Goal: Check status: Check status

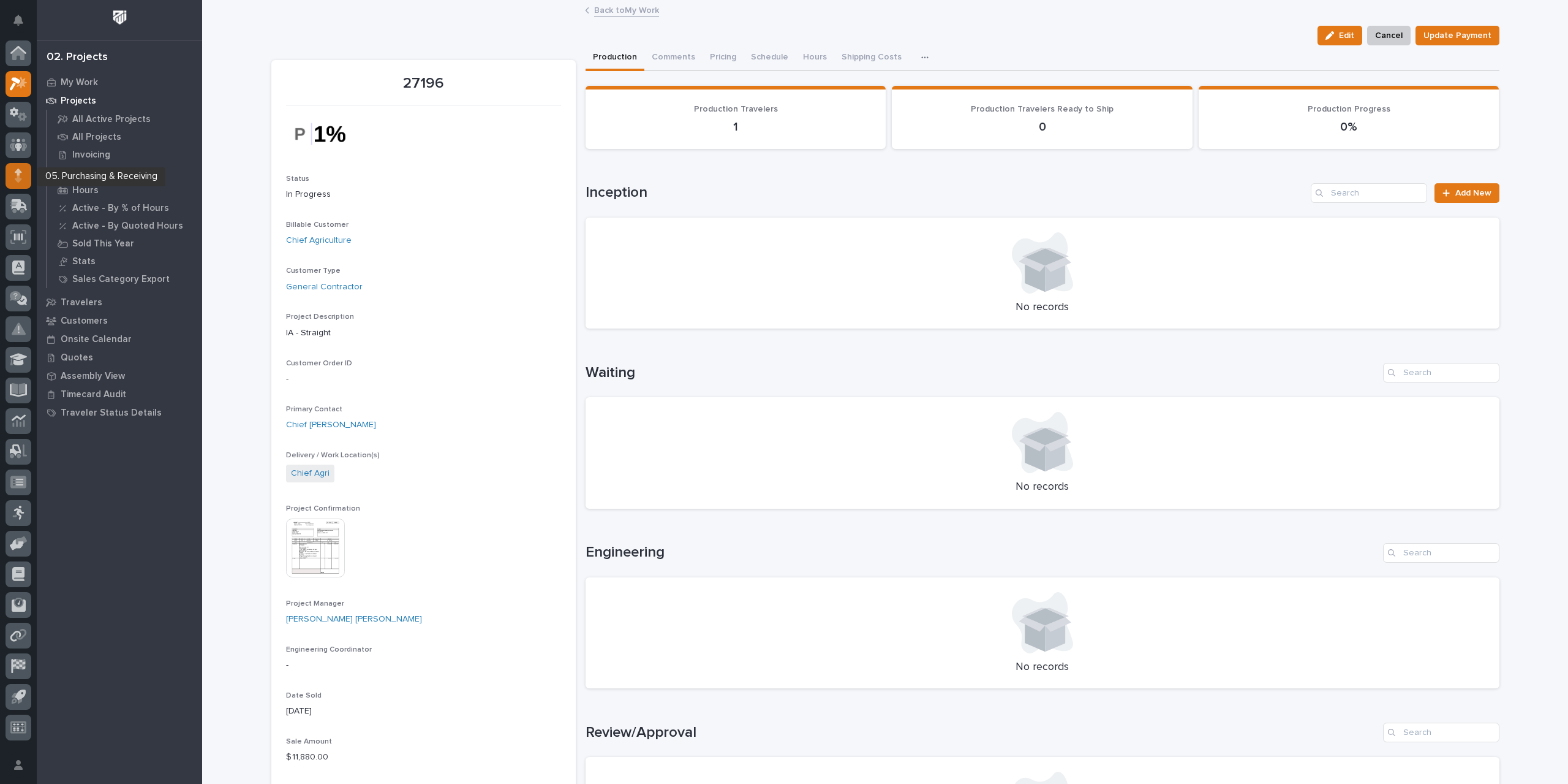
click at [20, 174] on icon at bounding box center [18, 176] width 7 height 14
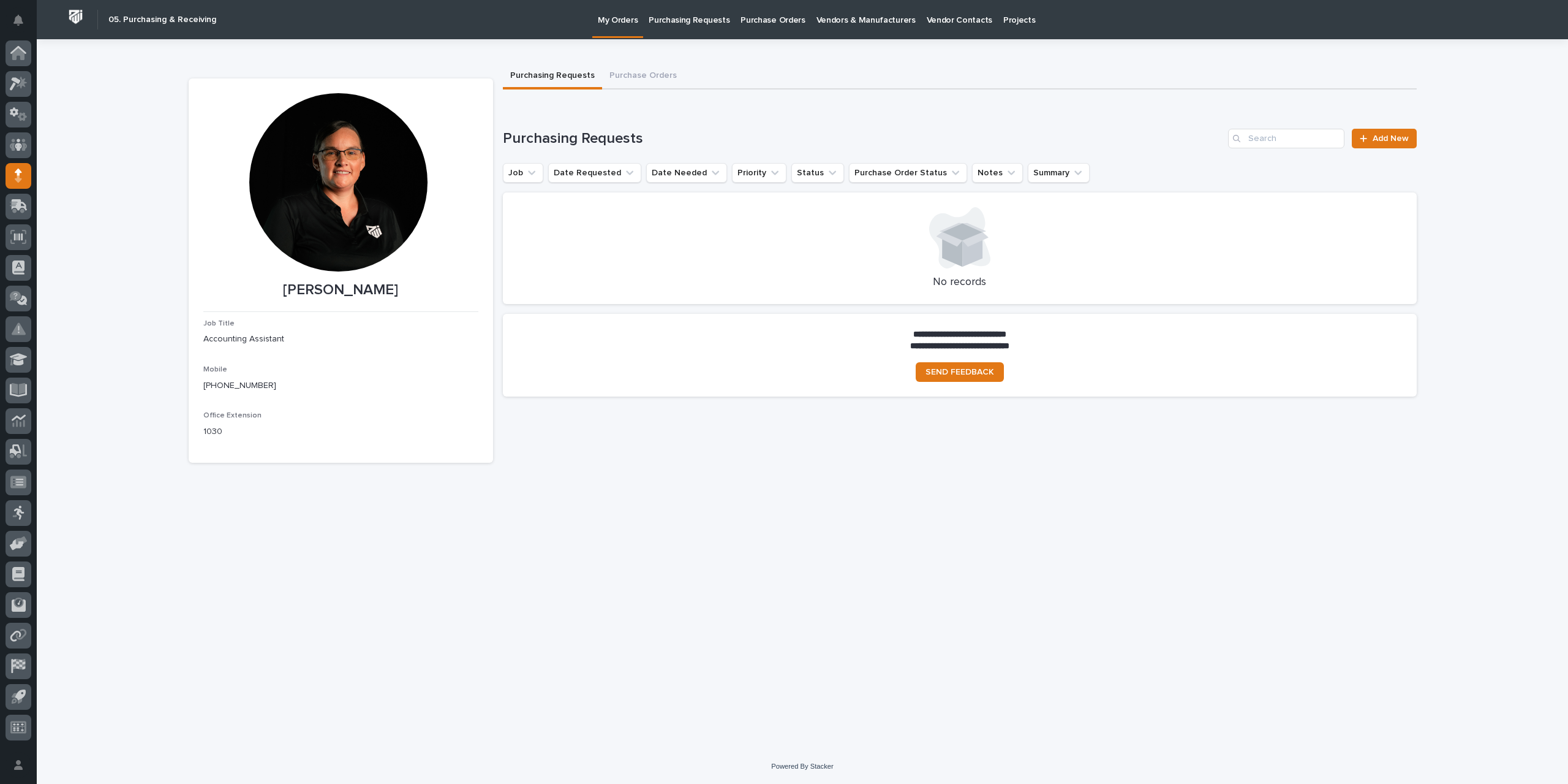
click at [762, 27] on link "Purchase Orders" at bounding box center [773, 19] width 75 height 38
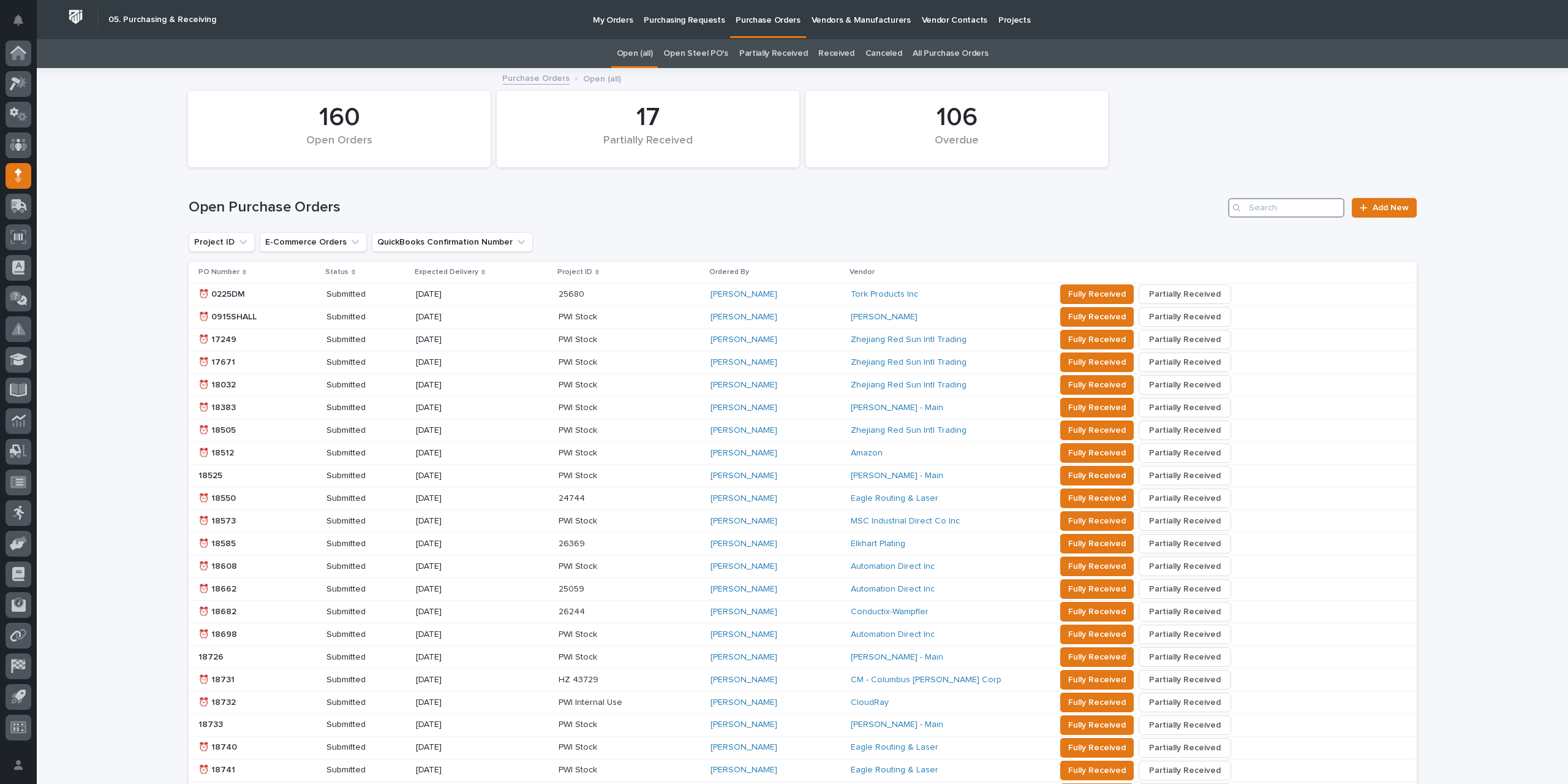
click at [1324, 202] on input "Search" at bounding box center [1286, 208] width 116 height 20
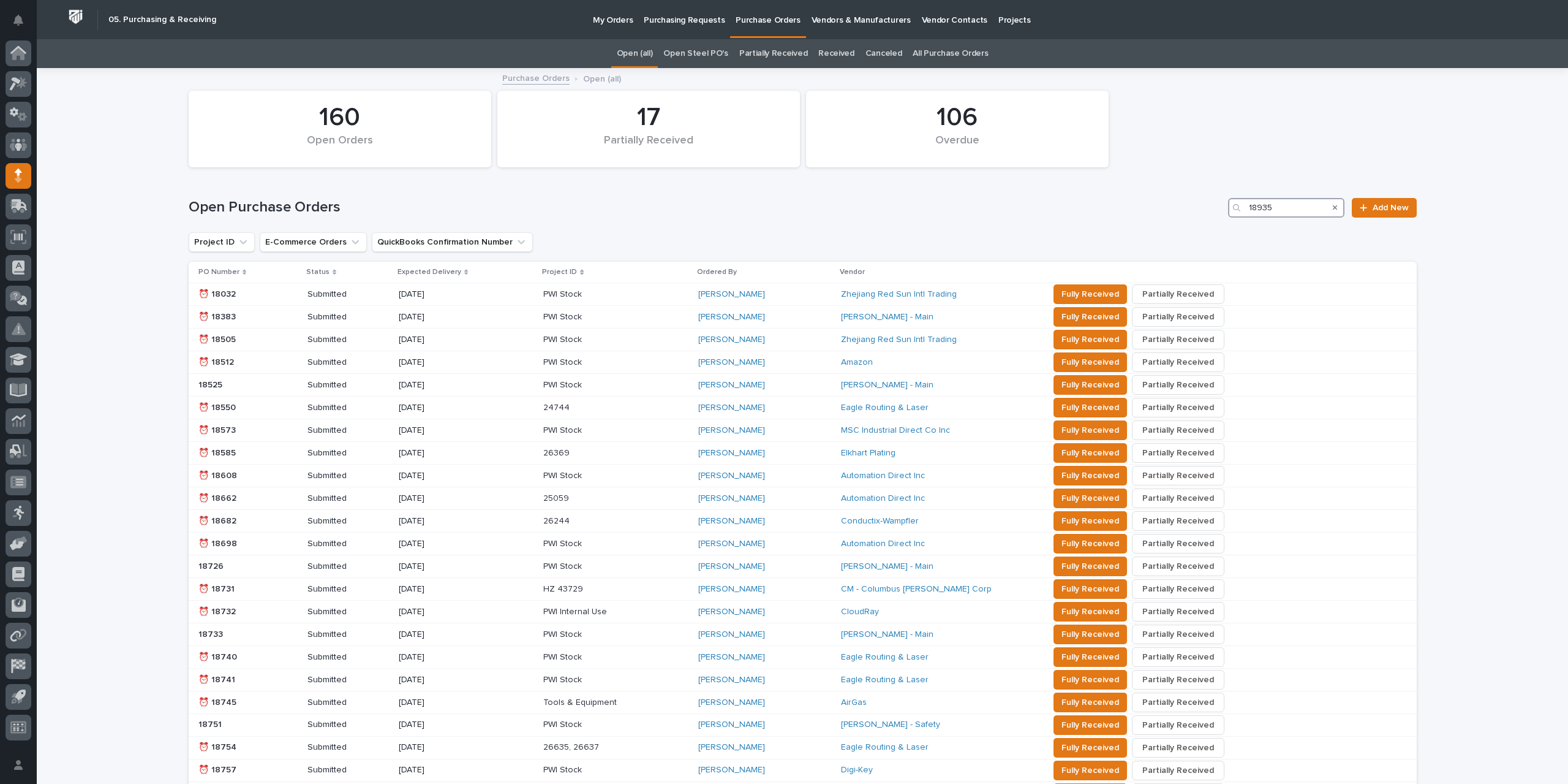
type input "18935"
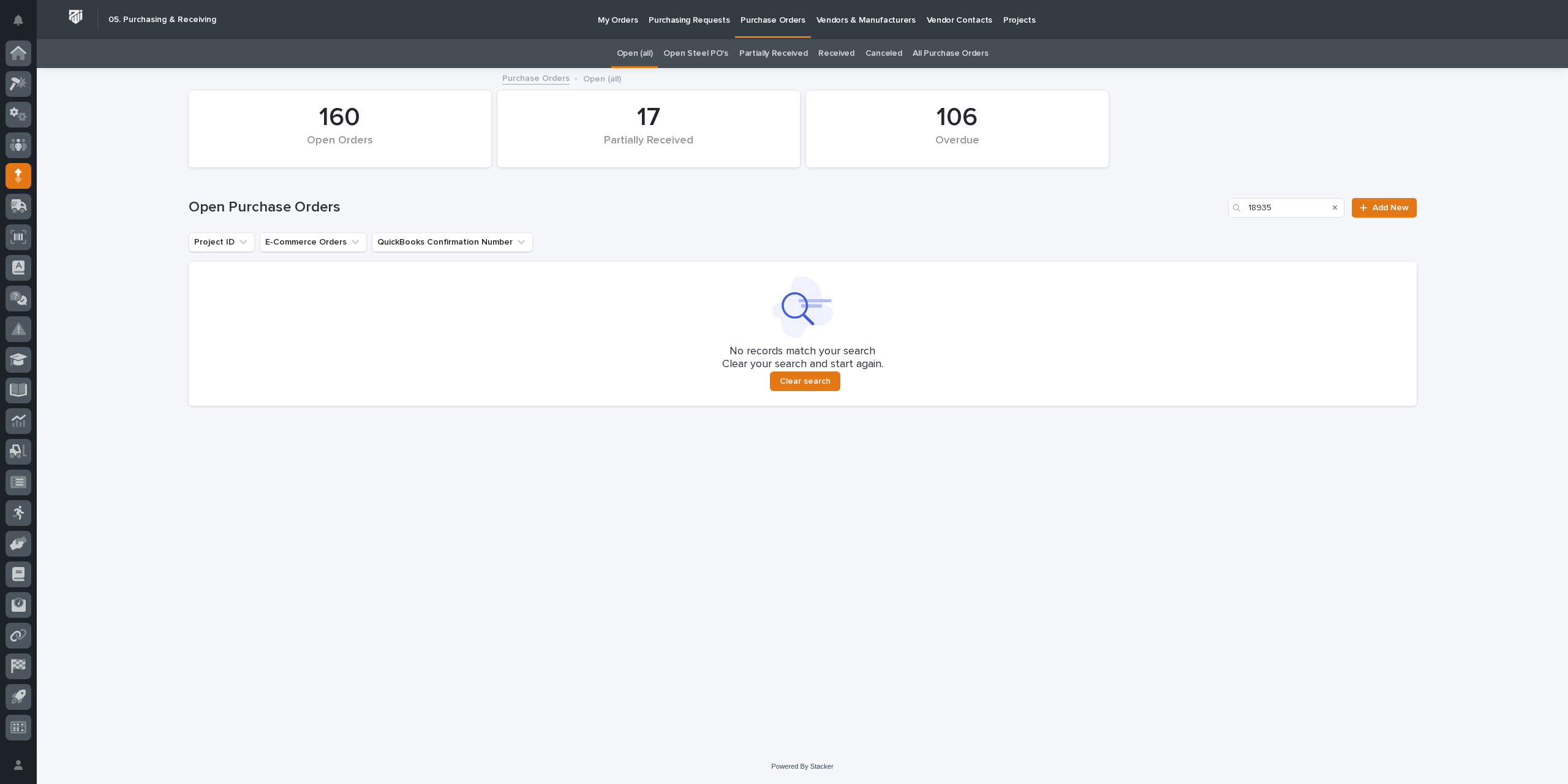
click at [923, 55] on link "All Purchase Orders" at bounding box center [950, 53] width 75 height 29
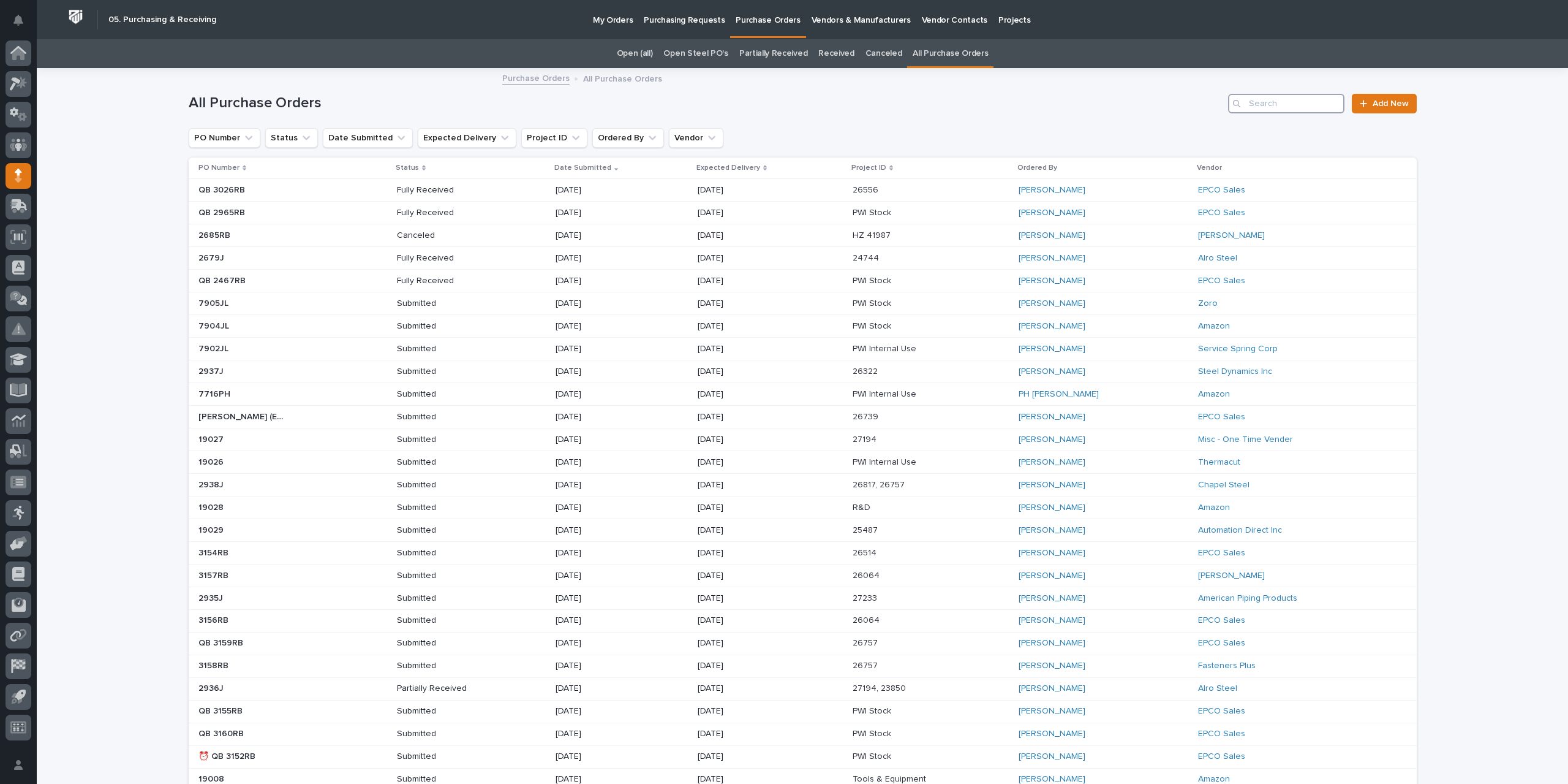
click at [1281, 103] on input "Search" at bounding box center [1286, 103] width 116 height 20
type input "18935"
